Goal: Find contact information: Obtain details needed to contact an individual or organization

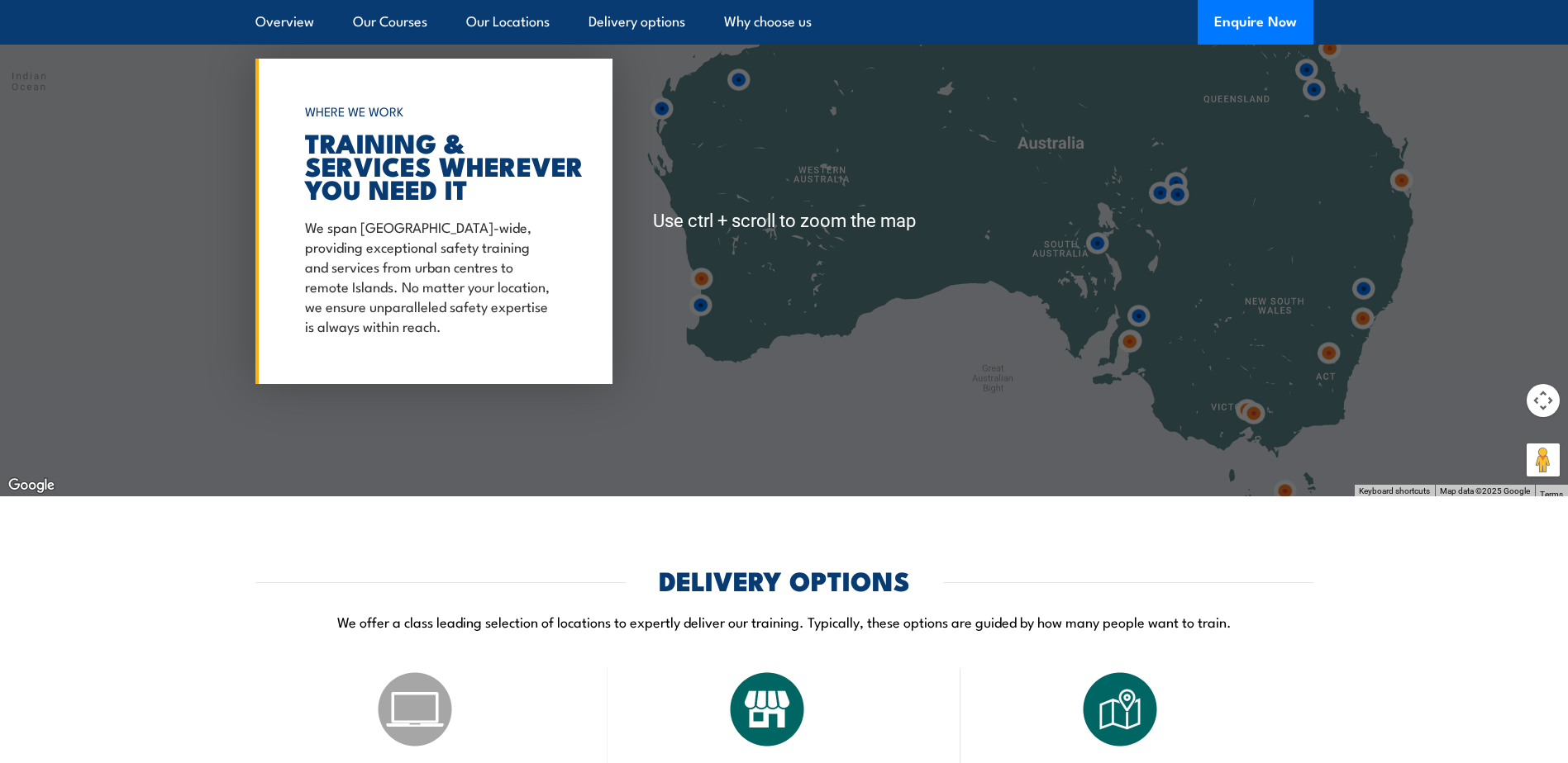
scroll to position [2478, 0]
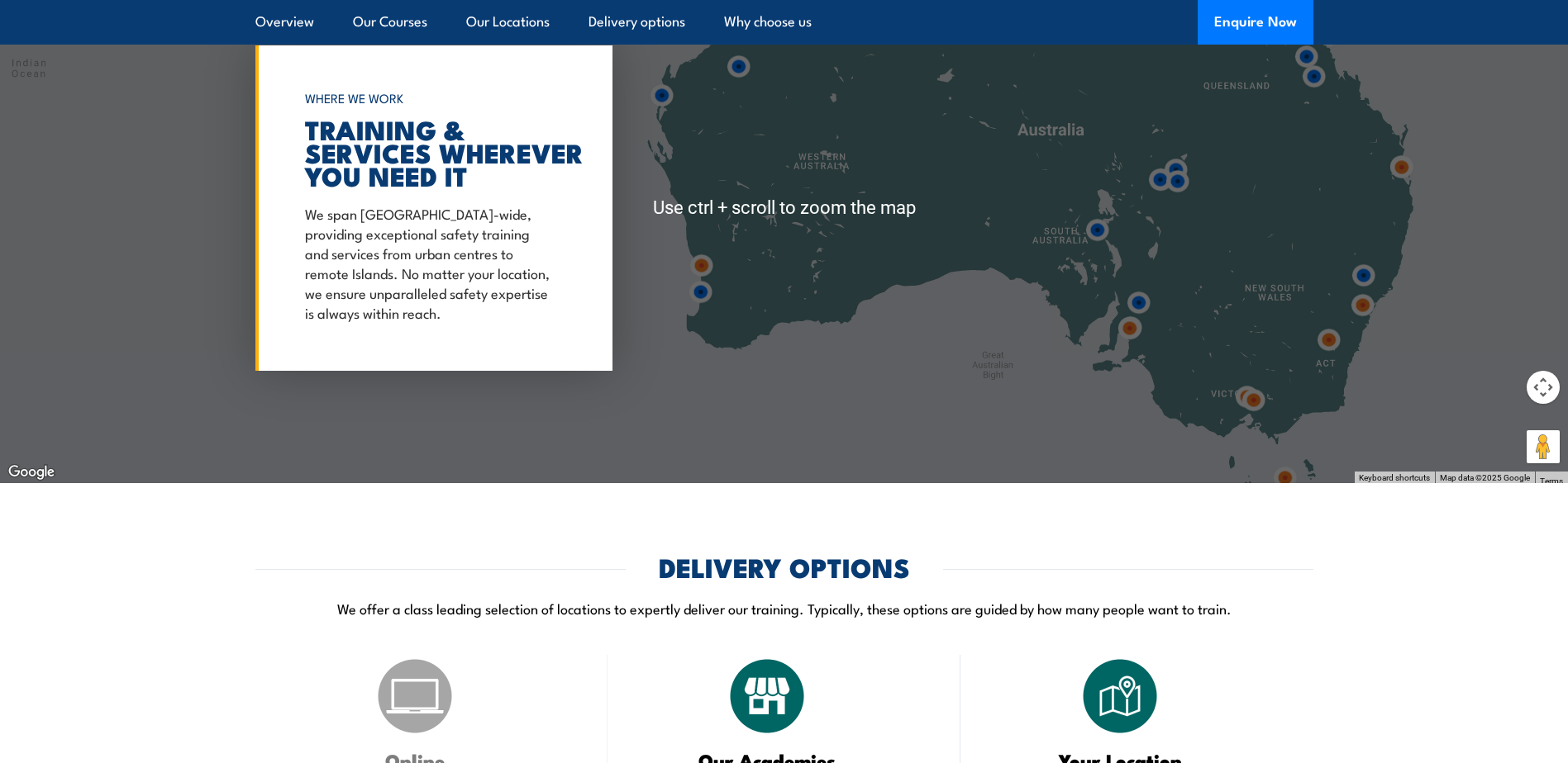
click at [701, 298] on img at bounding box center [700, 292] width 31 height 31
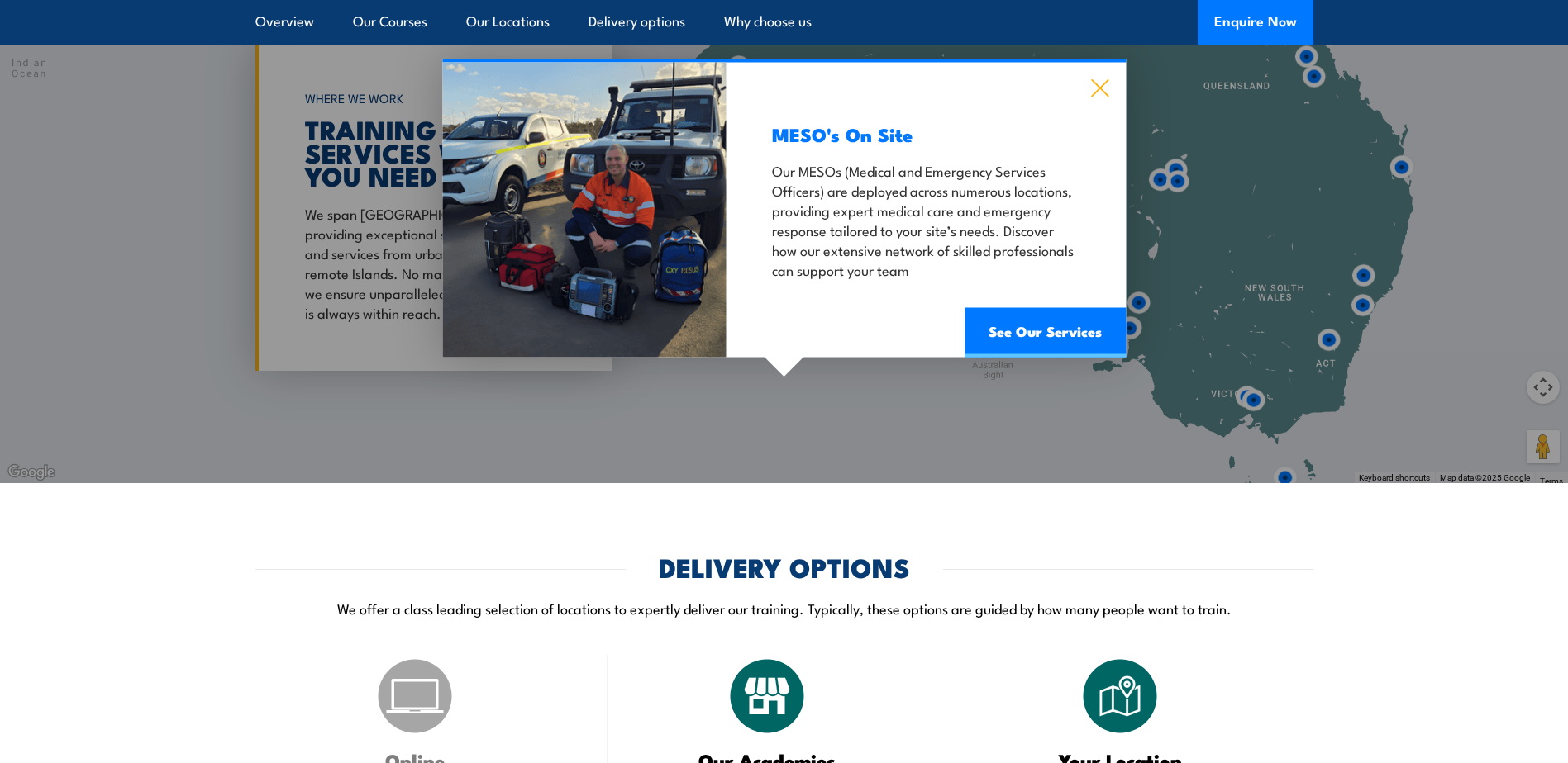
click at [1090, 88] on icon at bounding box center [1100, 88] width 19 height 18
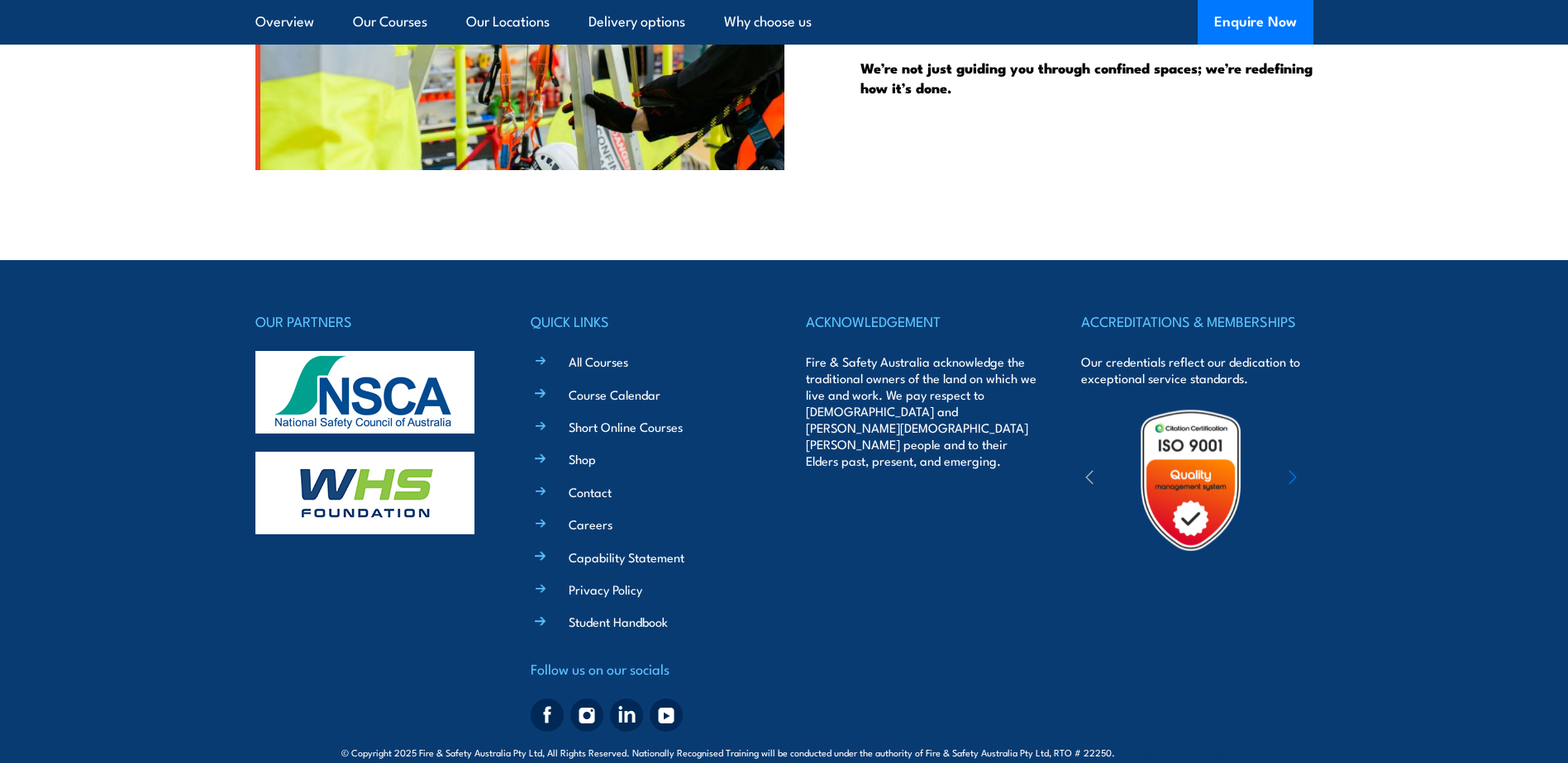
scroll to position [4261, 0]
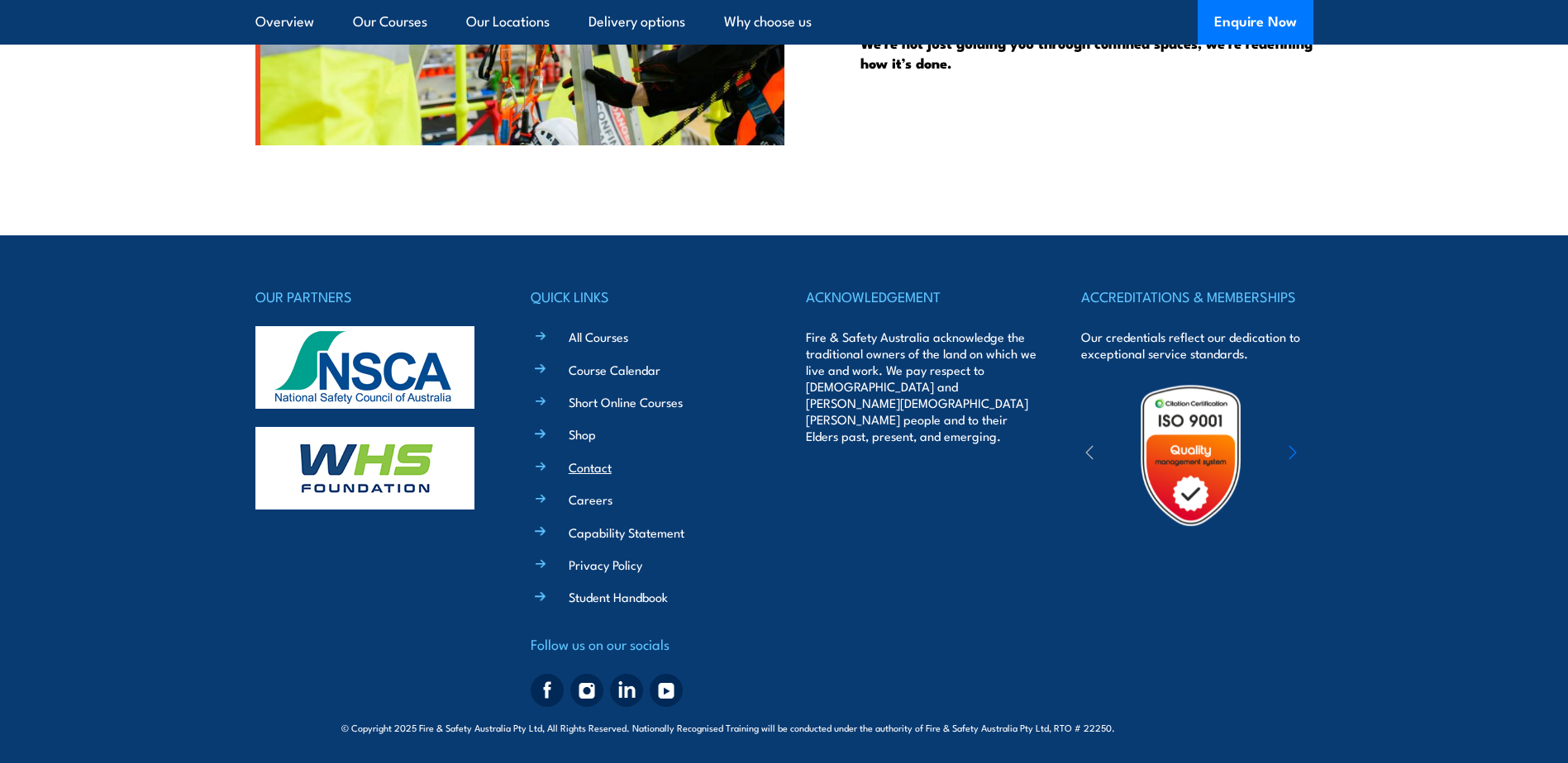
click at [582, 465] on link "Contact" at bounding box center [590, 467] width 43 height 18
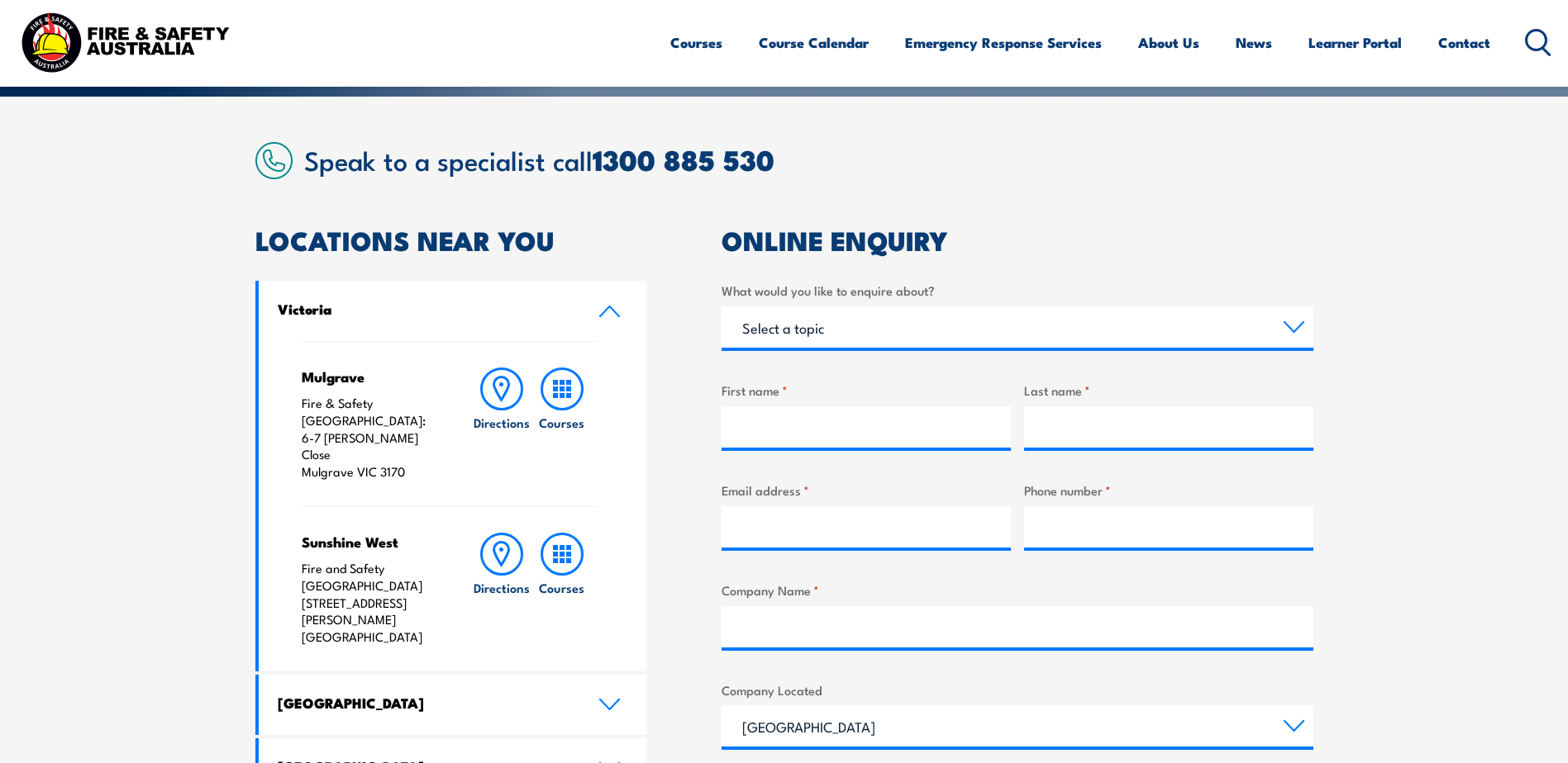
scroll to position [413, 0]
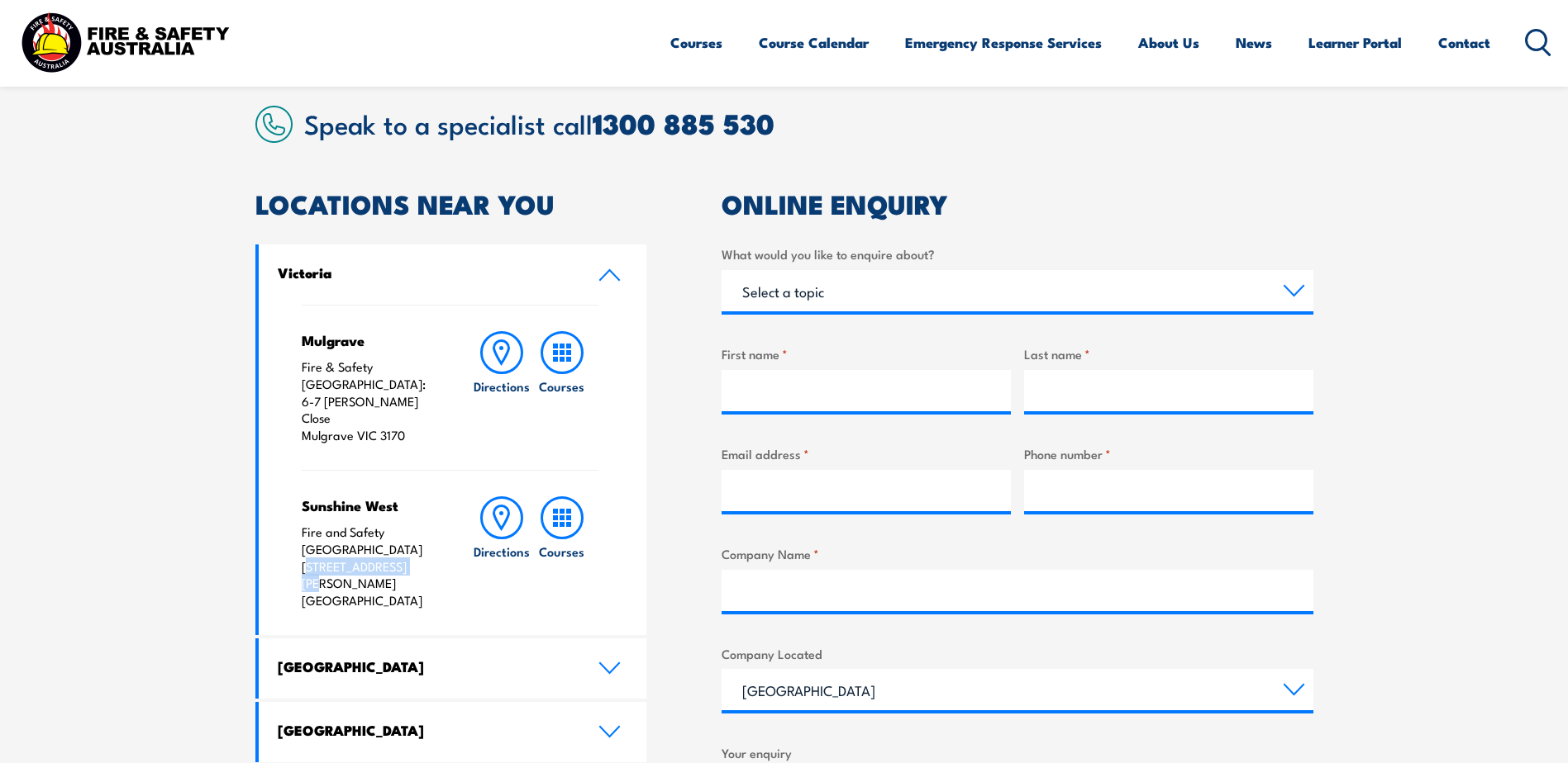
drag, startPoint x: 306, startPoint y: 512, endPoint x: 408, endPoint y: 513, distance: 102.0
click at [408, 513] on div "Mulgrave Fire & Safety Australia: 6-7 Hartnett Close Mulgrave VIC 3170 Directio…" at bounding box center [452, 470] width 388 height 330
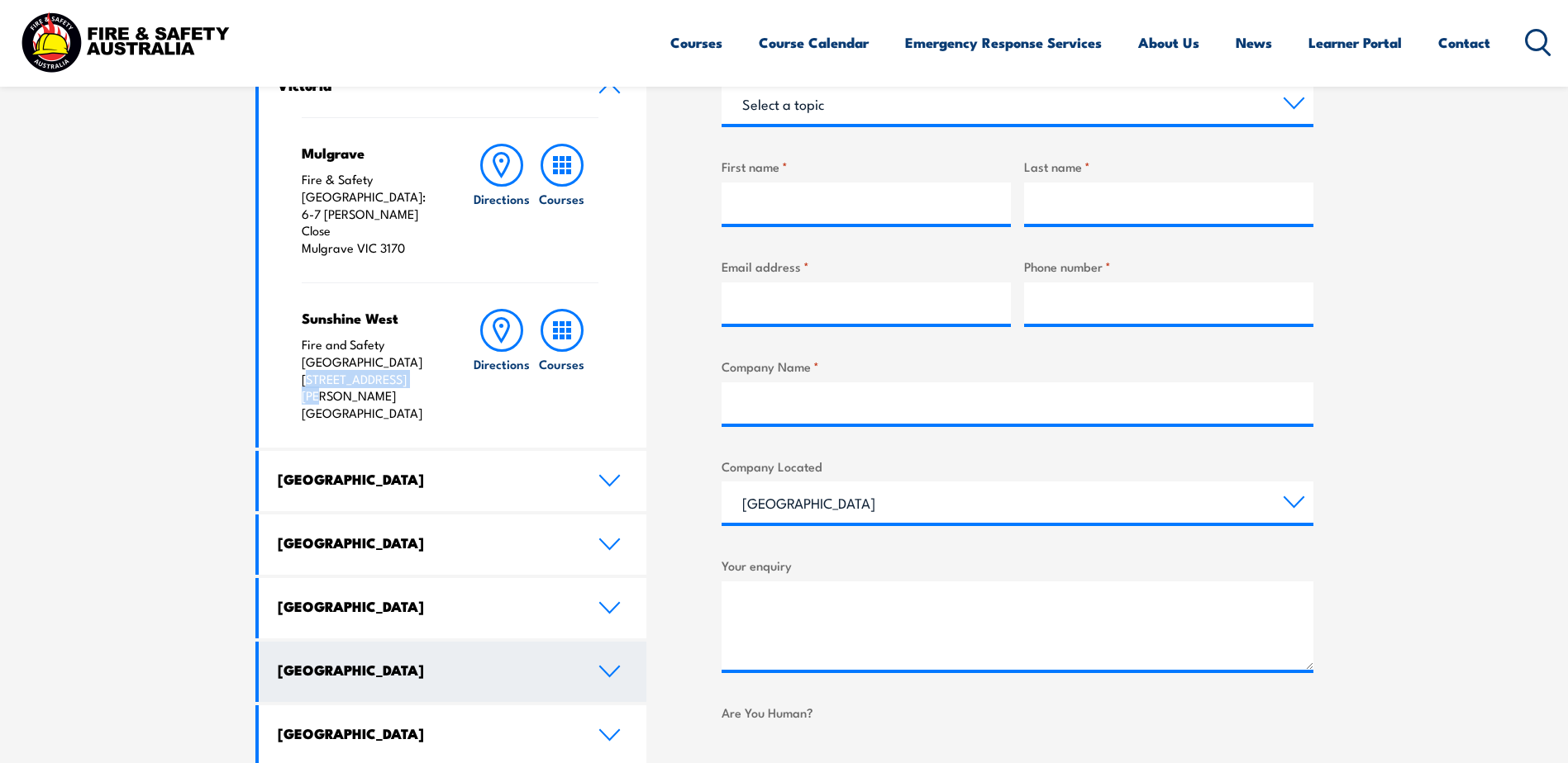
scroll to position [661, 0]
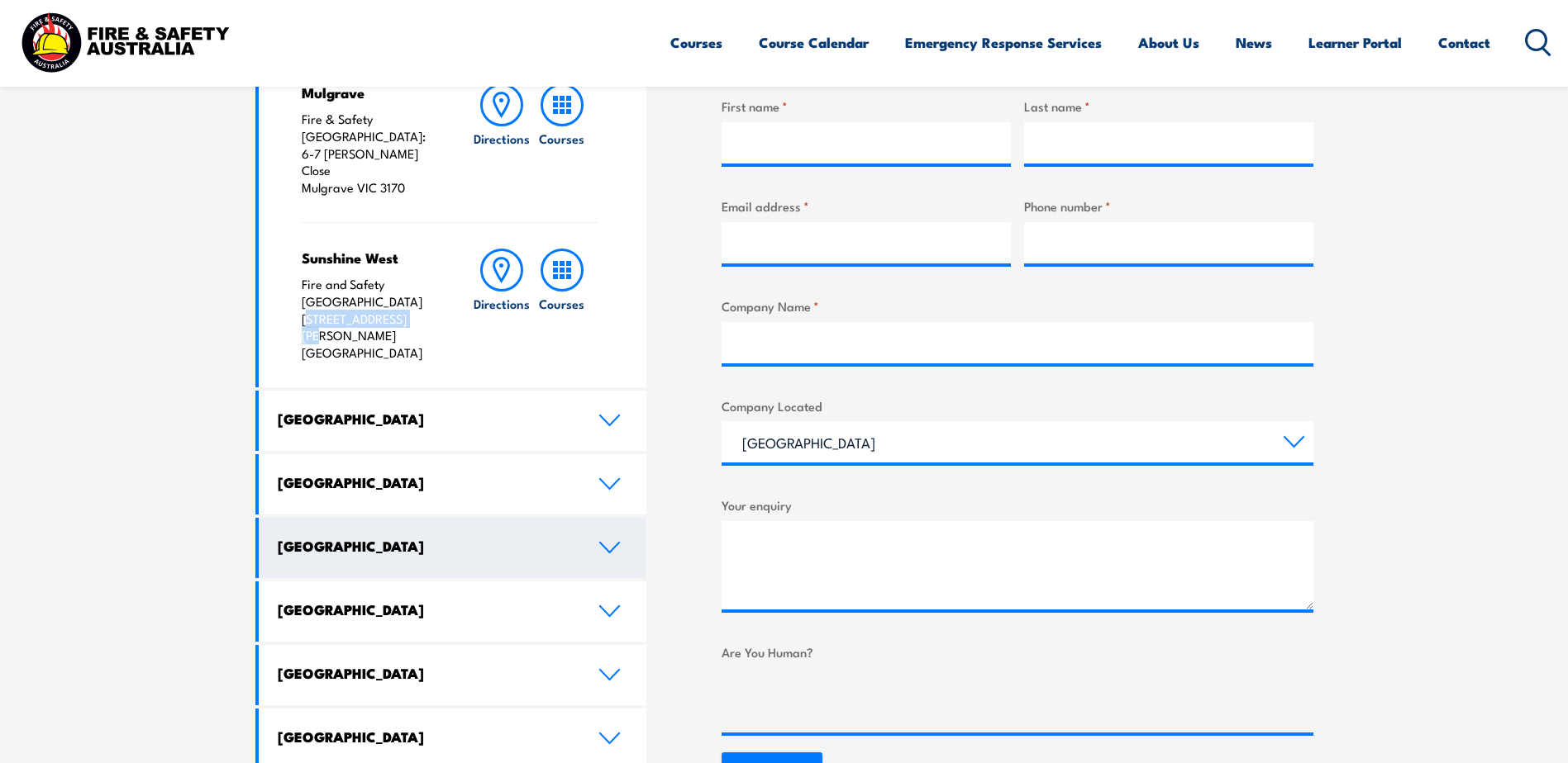
click at [607, 541] on icon at bounding box center [609, 548] width 22 height 13
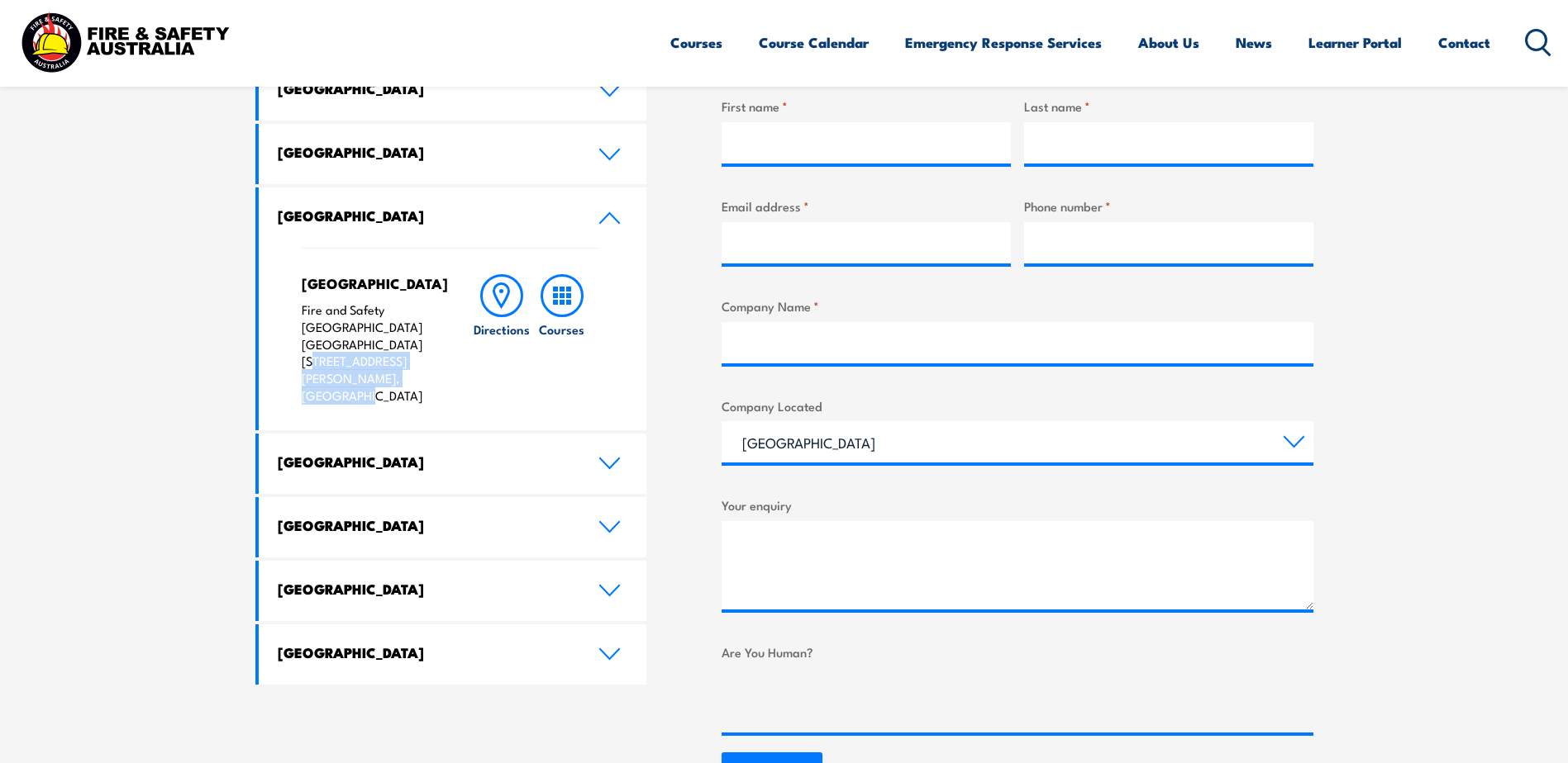
drag, startPoint x: 304, startPoint y: 344, endPoint x: 352, endPoint y: 361, distance: 50.9
click at [352, 361] on p "Fire and Safety Australia WHS Centre 128 Farrington Road, North Lake WA 6163" at bounding box center [370, 353] width 138 height 103
drag, startPoint x: 352, startPoint y: 361, endPoint x: 296, endPoint y: 346, distance: 58.0
click at [297, 346] on div "North Lake Fire and Safety Australia WHS Centre 128 Farrington Road, North Lake…" at bounding box center [452, 339] width 388 height 182
drag, startPoint x: 296, startPoint y: 345, endPoint x: 347, endPoint y: 357, distance: 52.4
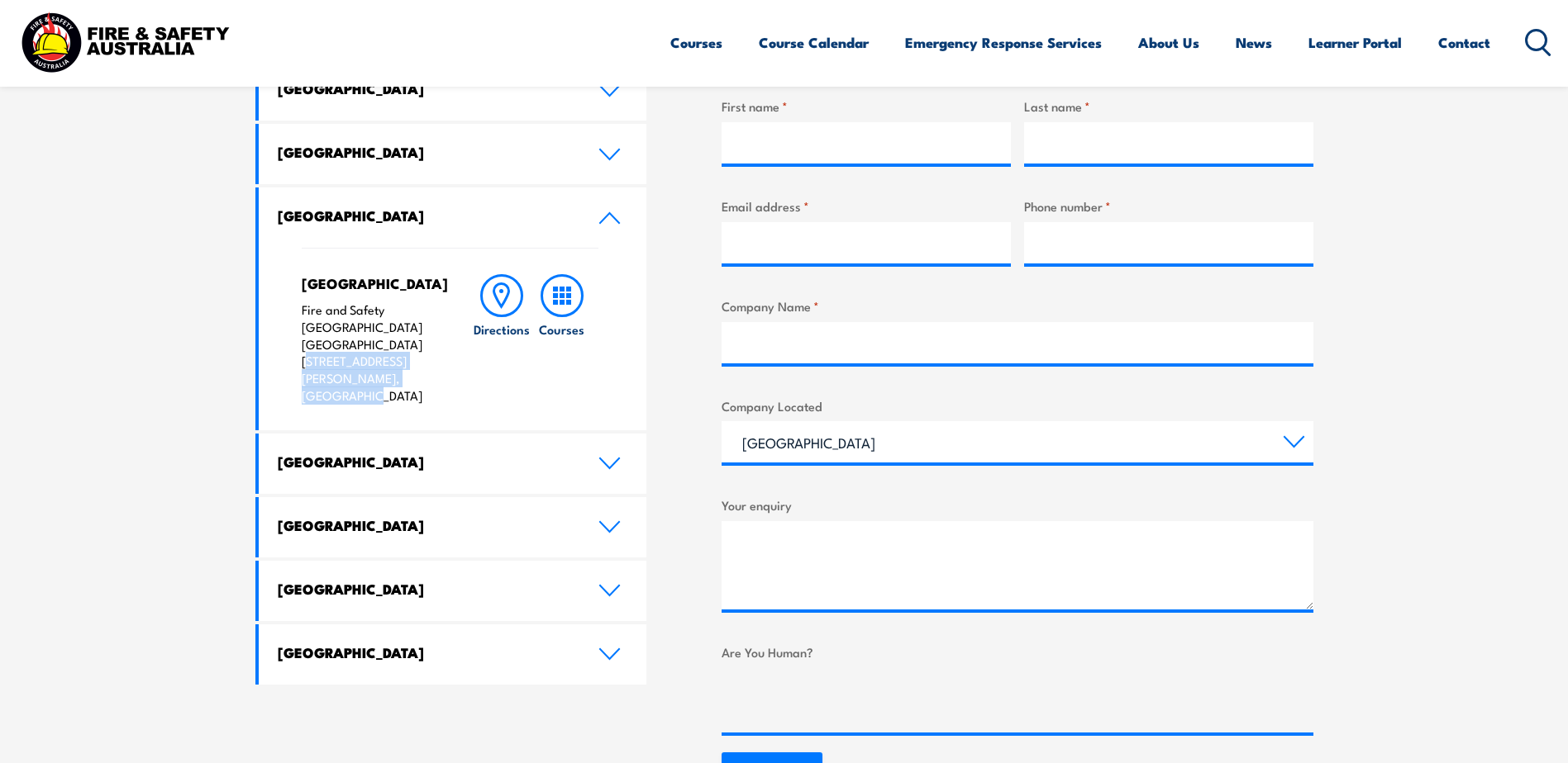
click at [347, 357] on div "North Lake Fire and Safety Australia WHS Centre 128 Farrington Road, North Lake…" at bounding box center [452, 339] width 388 height 182
copy p "128 Farrington Road, North Lake"
click at [368, 351] on p "Fire and Safety Australia WHS Centre 128 Farrington Road, North Lake WA 6163" at bounding box center [370, 353] width 138 height 103
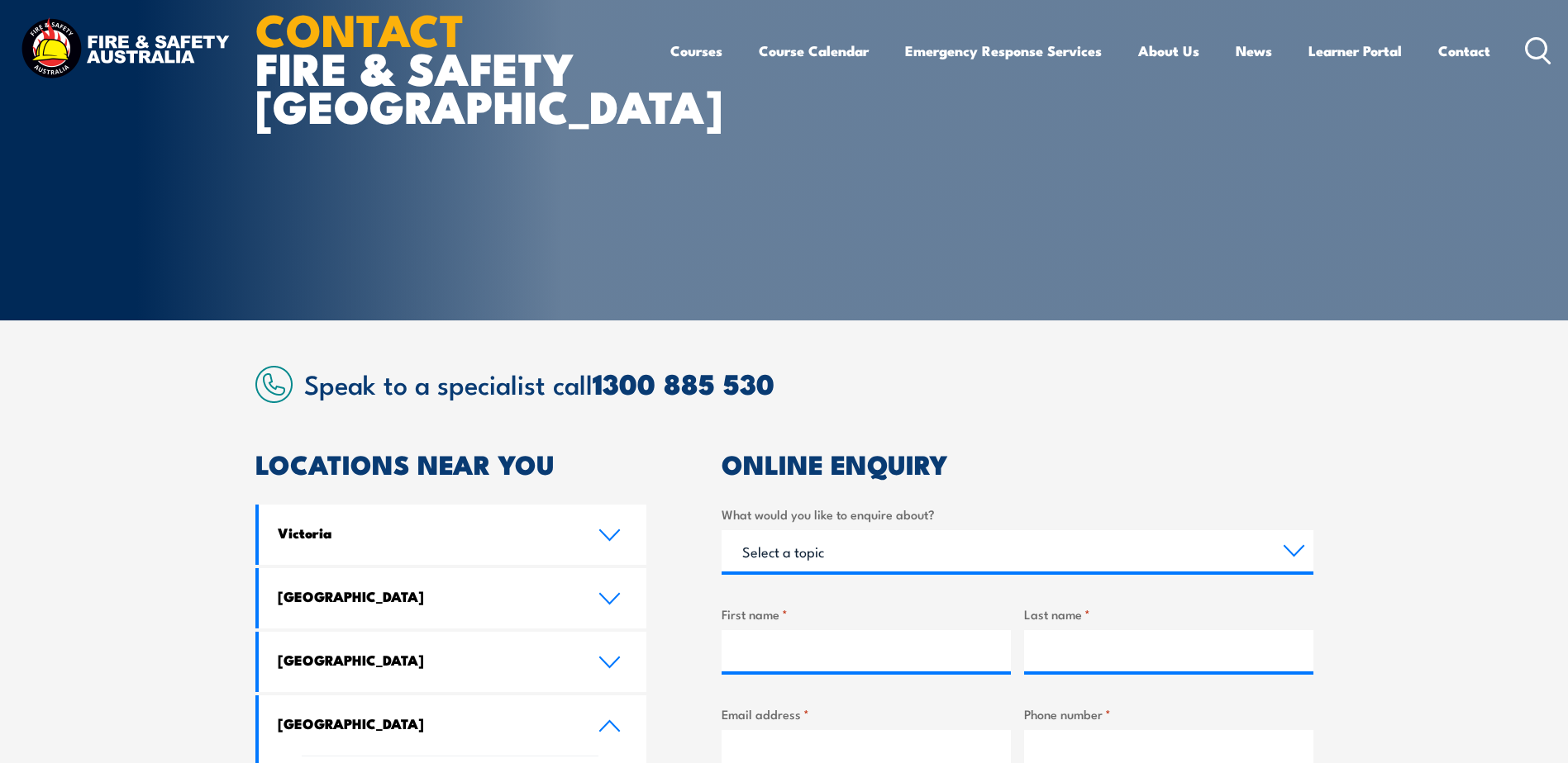
scroll to position [0, 0]
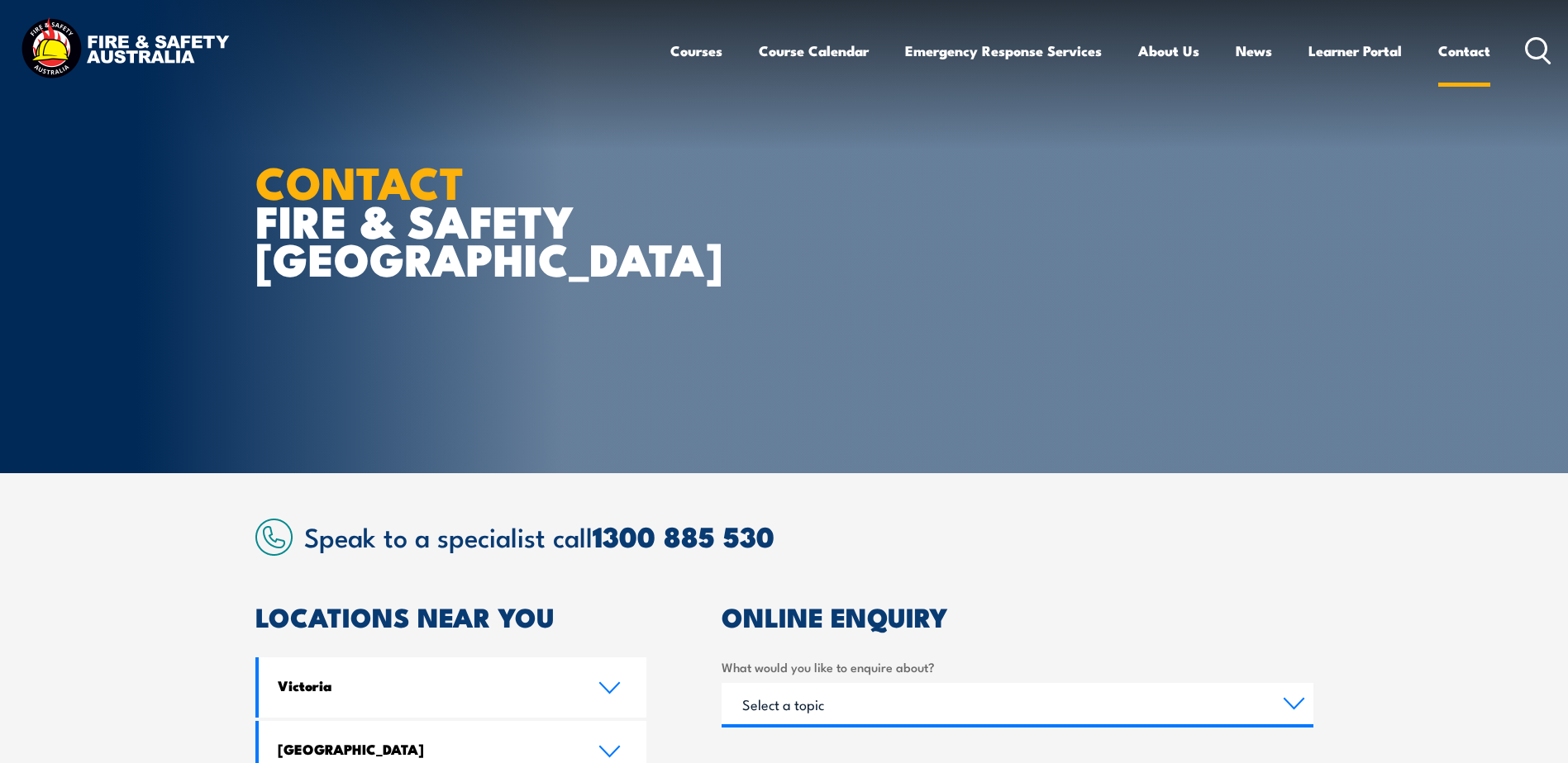
click at [1454, 49] on link "Contact" at bounding box center [1464, 51] width 52 height 44
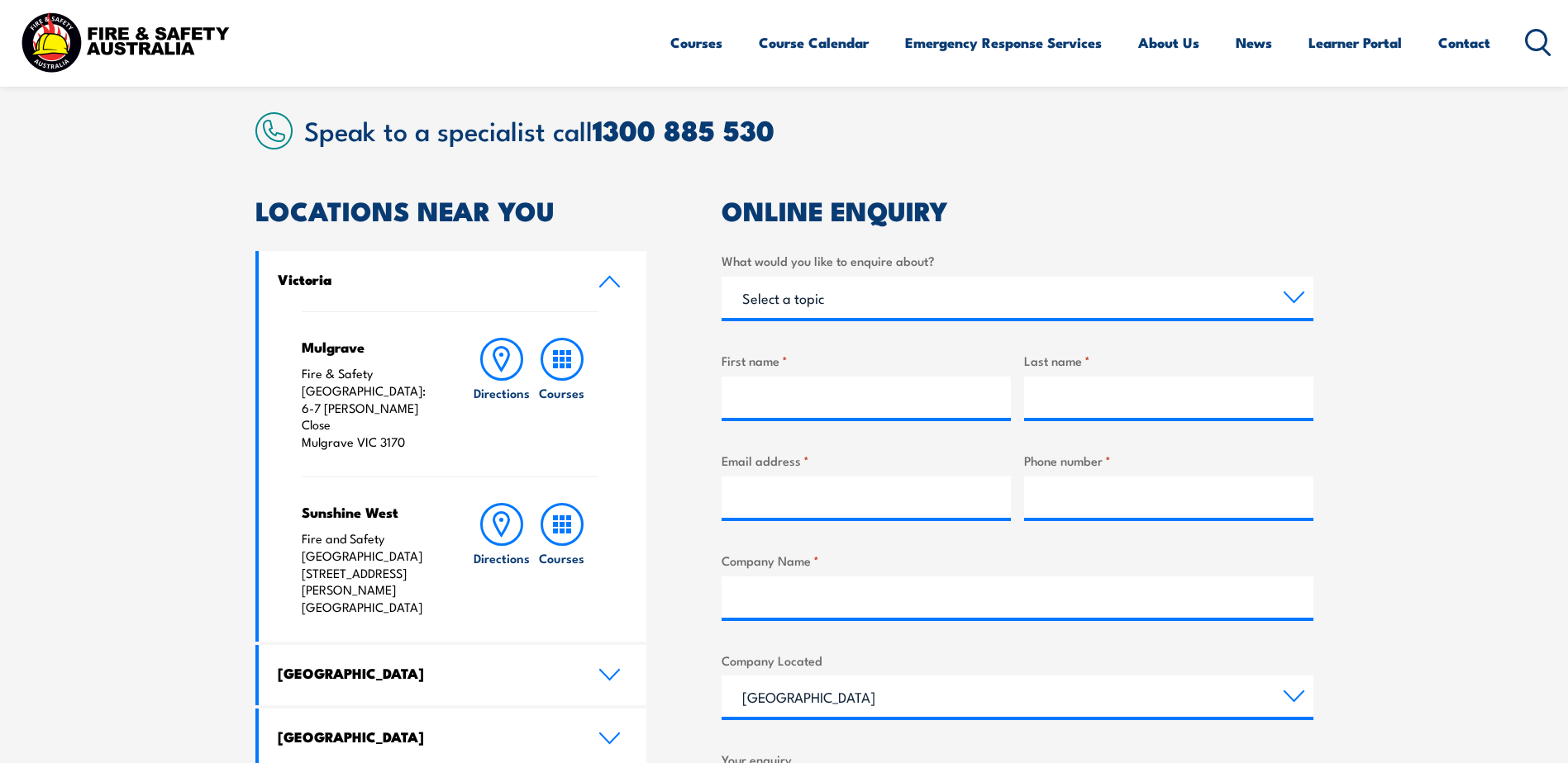
scroll to position [413, 0]
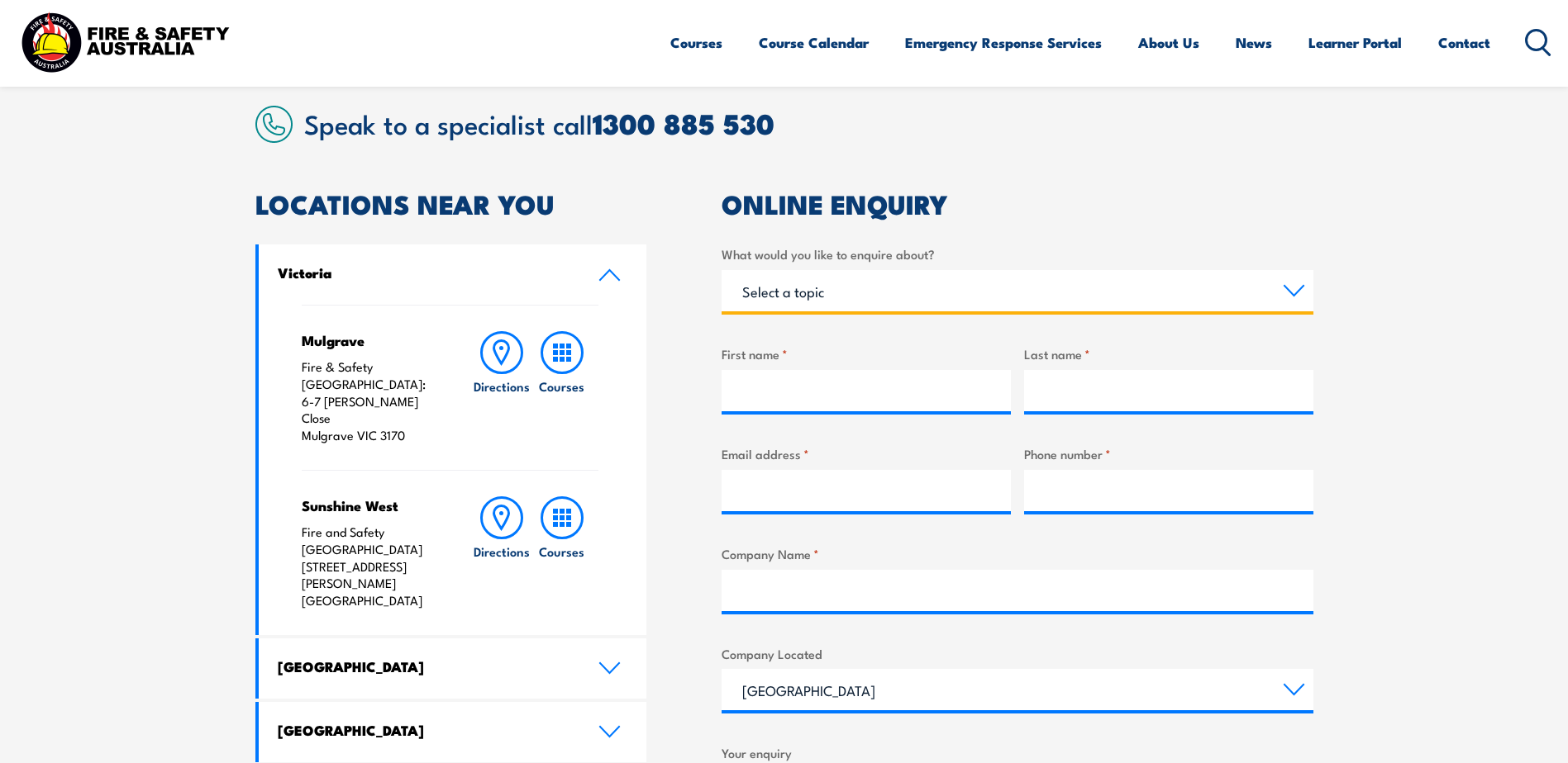
click at [1215, 304] on select "Select a topic Training Emergency Response Services General Enquiry" at bounding box center [1017, 290] width 592 height 41
click at [1214, 294] on select "Select a topic Training Emergency Response Services General Enquiry" at bounding box center [1017, 290] width 592 height 41
click at [1437, 340] on section "Speak to a specialist call [PHONE_NUMBER] LOCATIONS NEAR [GEOGRAPHIC_DATA] [GEO…" at bounding box center [784, 593] width 1568 height 1065
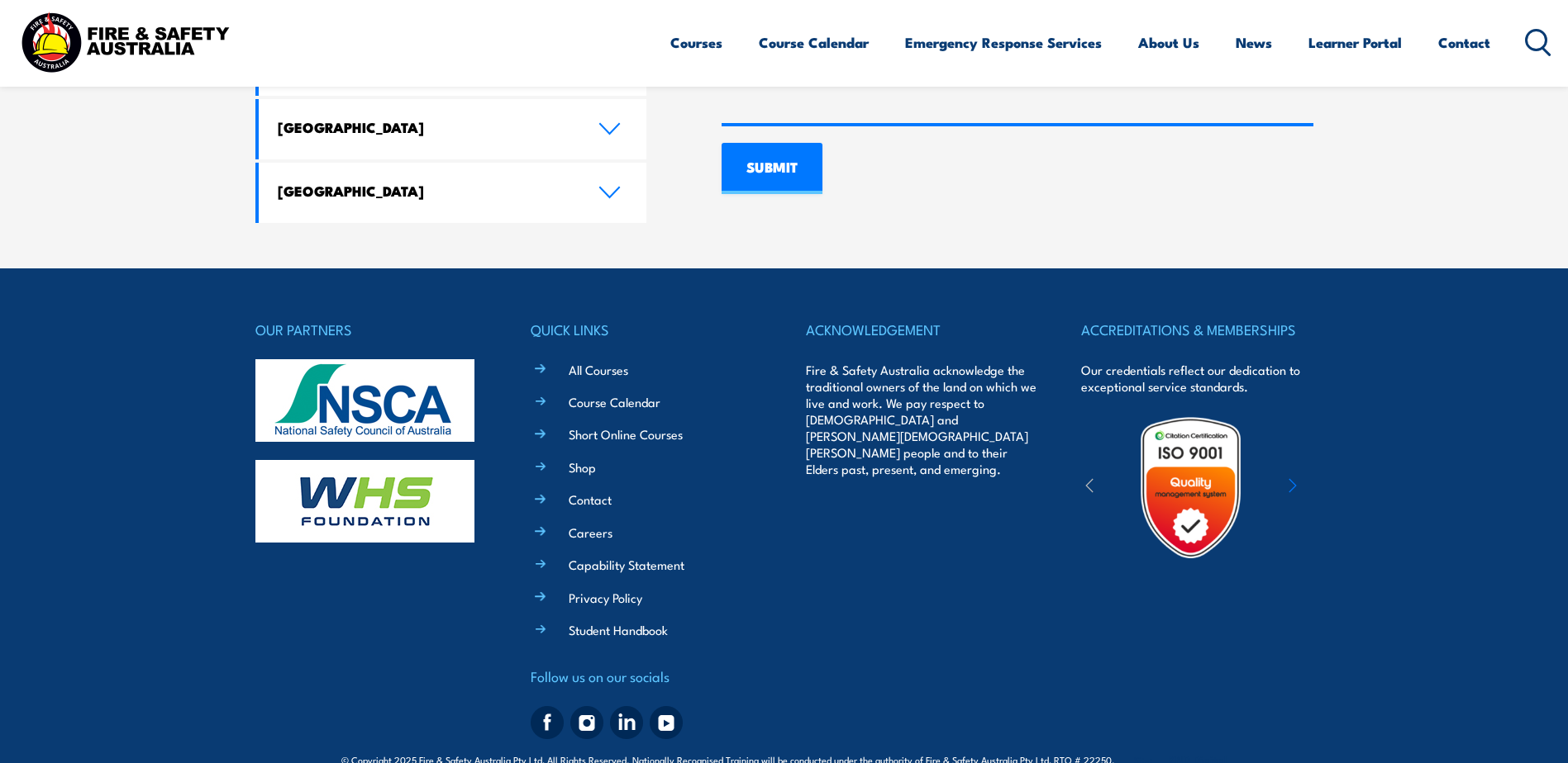
scroll to position [1274, 0]
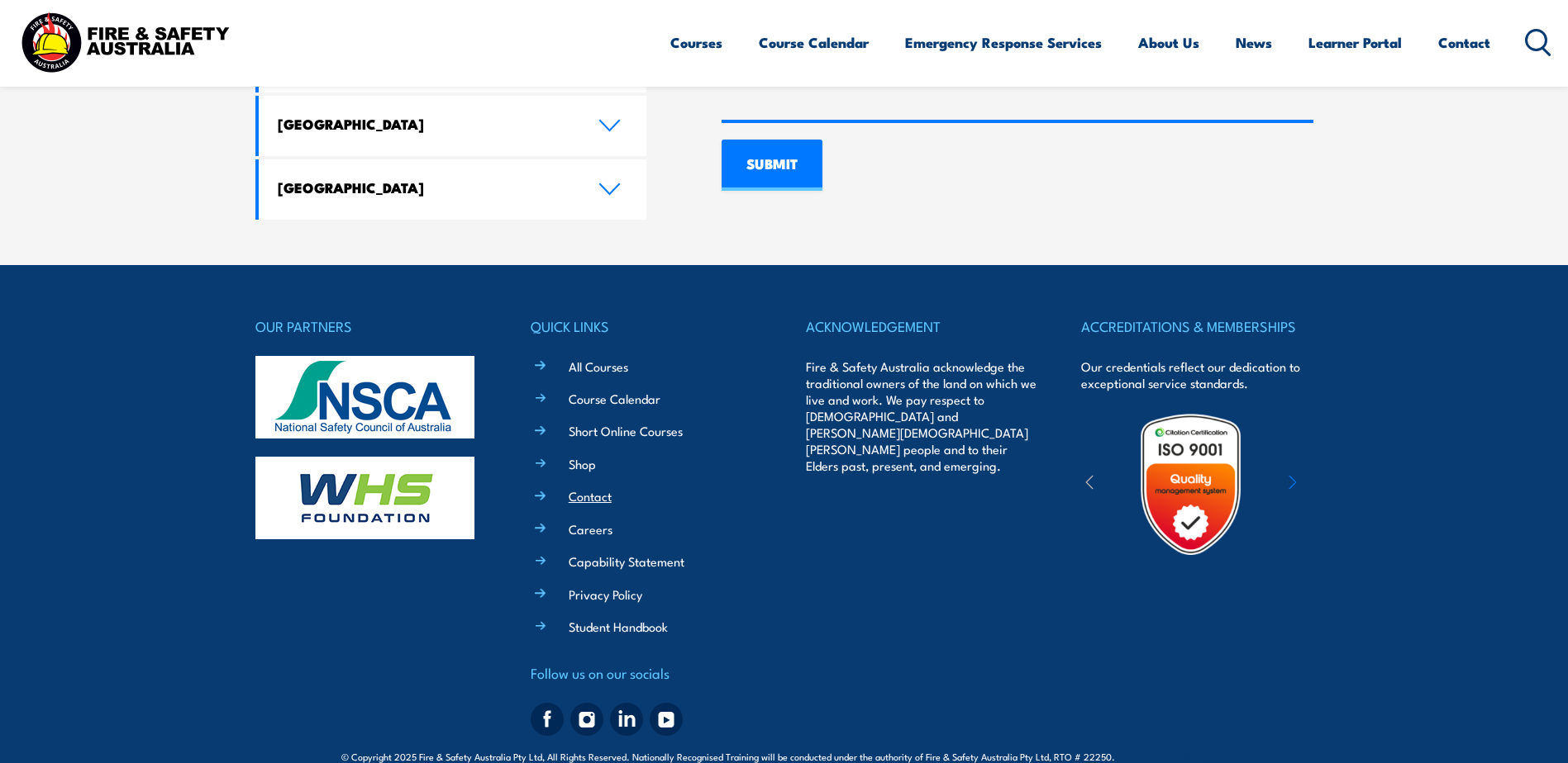
click at [601, 487] on link "Contact" at bounding box center [590, 496] width 43 height 18
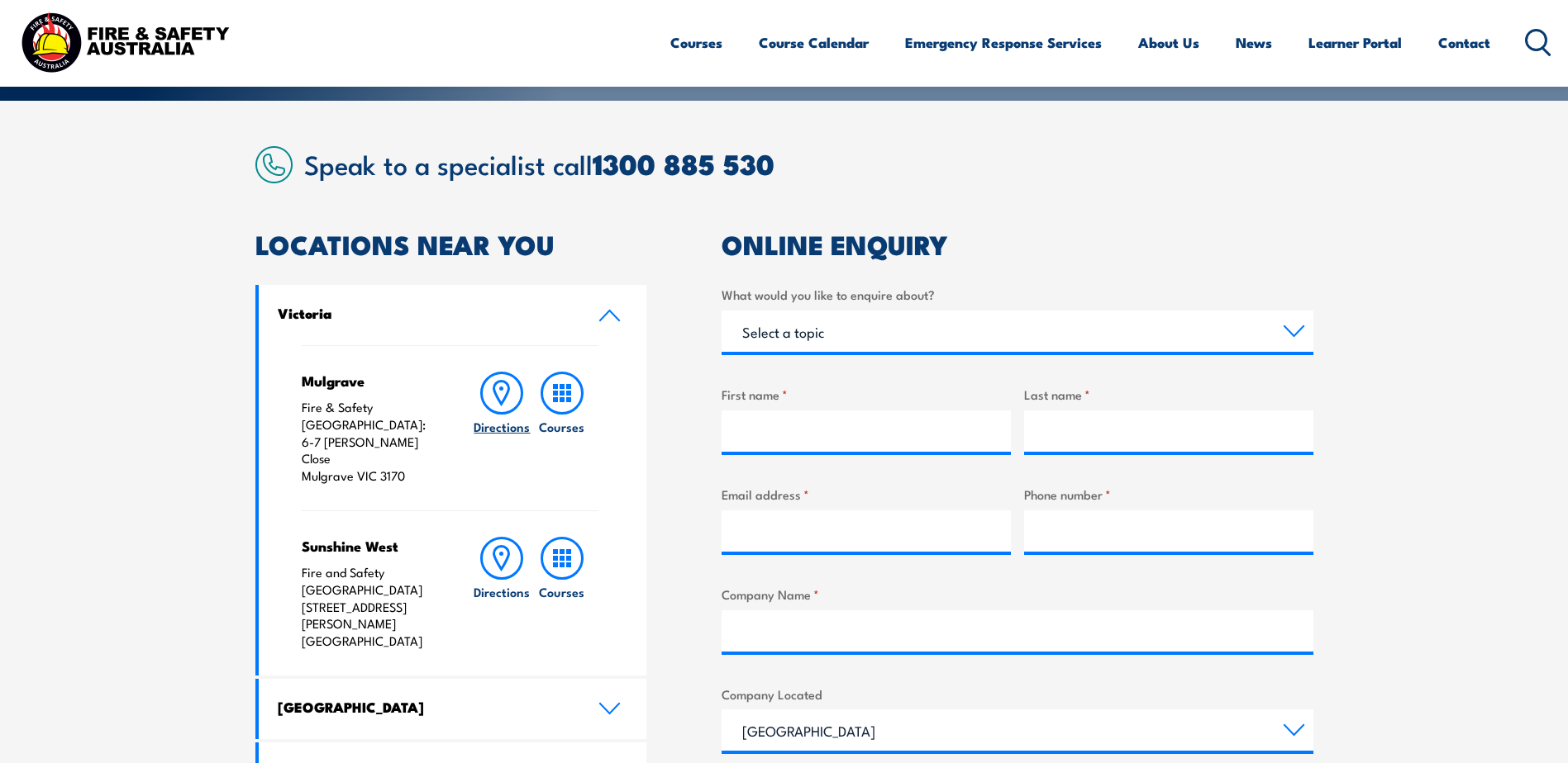
scroll to position [413, 0]
